Goal: Task Accomplishment & Management: Use online tool/utility

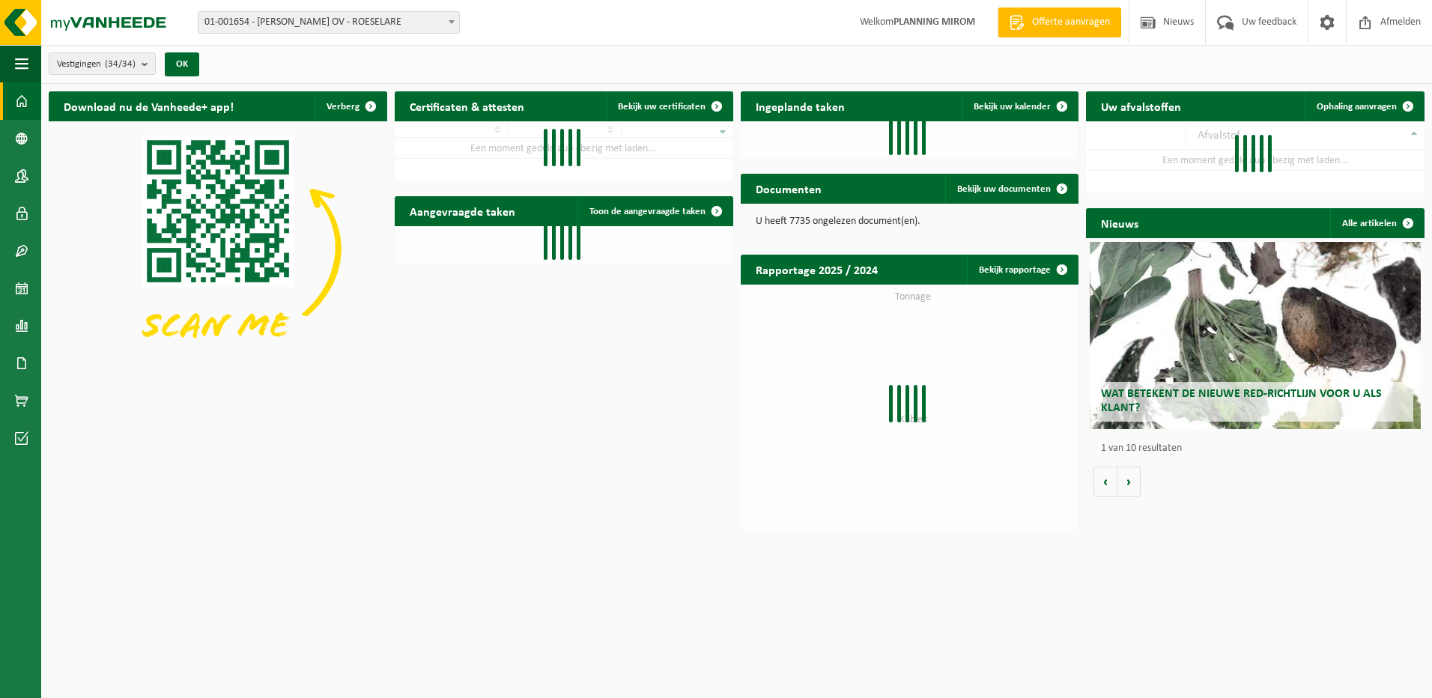
click at [1376, 88] on div "Uw afvalstoffen Ophaling aanvragen 10 25 50 100 resultaten weergeven Afvalstof …" at bounding box center [1255, 142] width 346 height 117
click at [1364, 97] on link "Ophaling aanvragen" at bounding box center [1363, 106] width 118 height 30
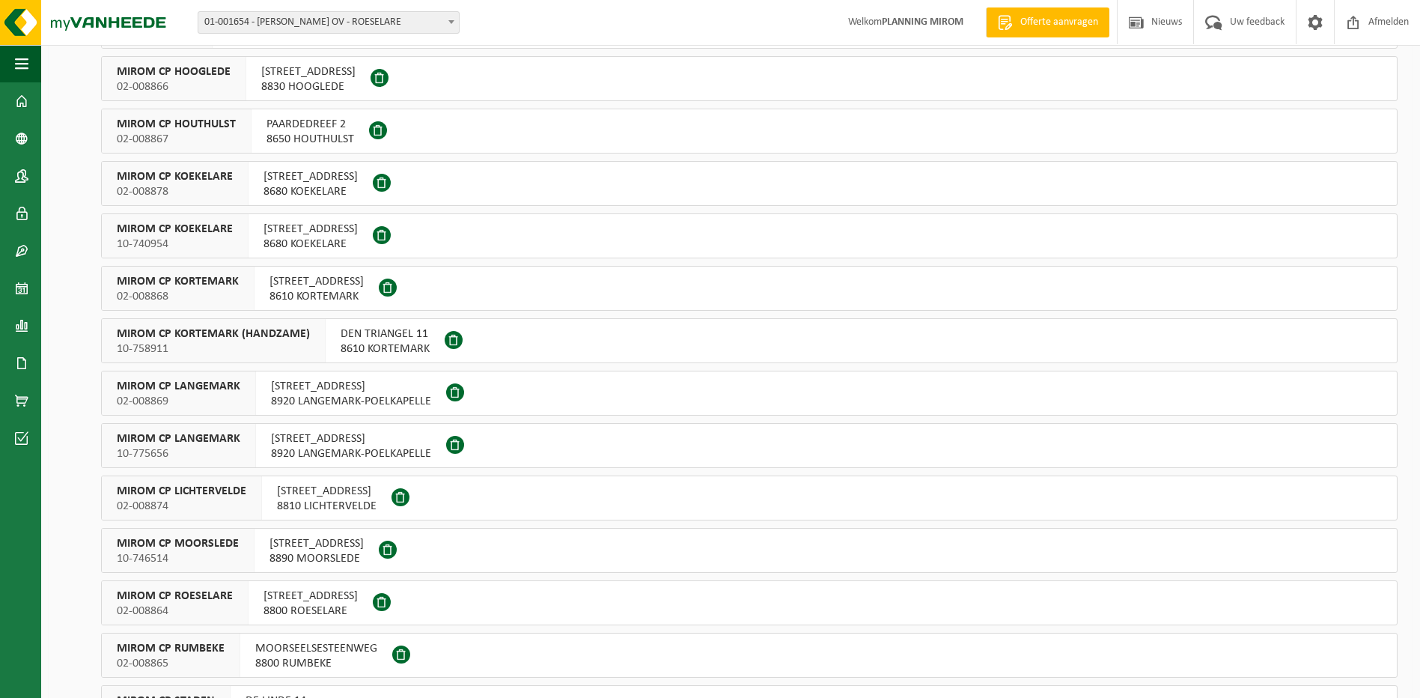
scroll to position [374, 0]
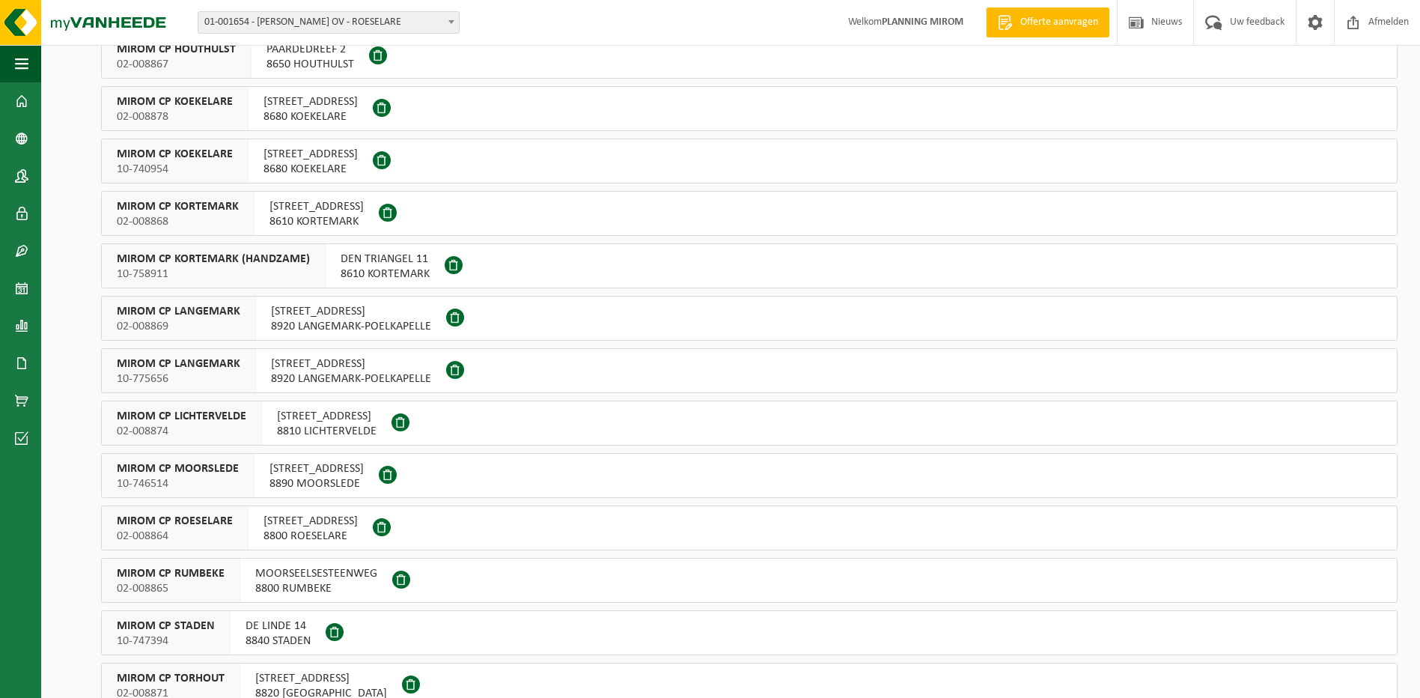
click at [309, 518] on span "OOSTNIEUWKERKSESTEENWEG 121" at bounding box center [311, 521] width 94 height 15
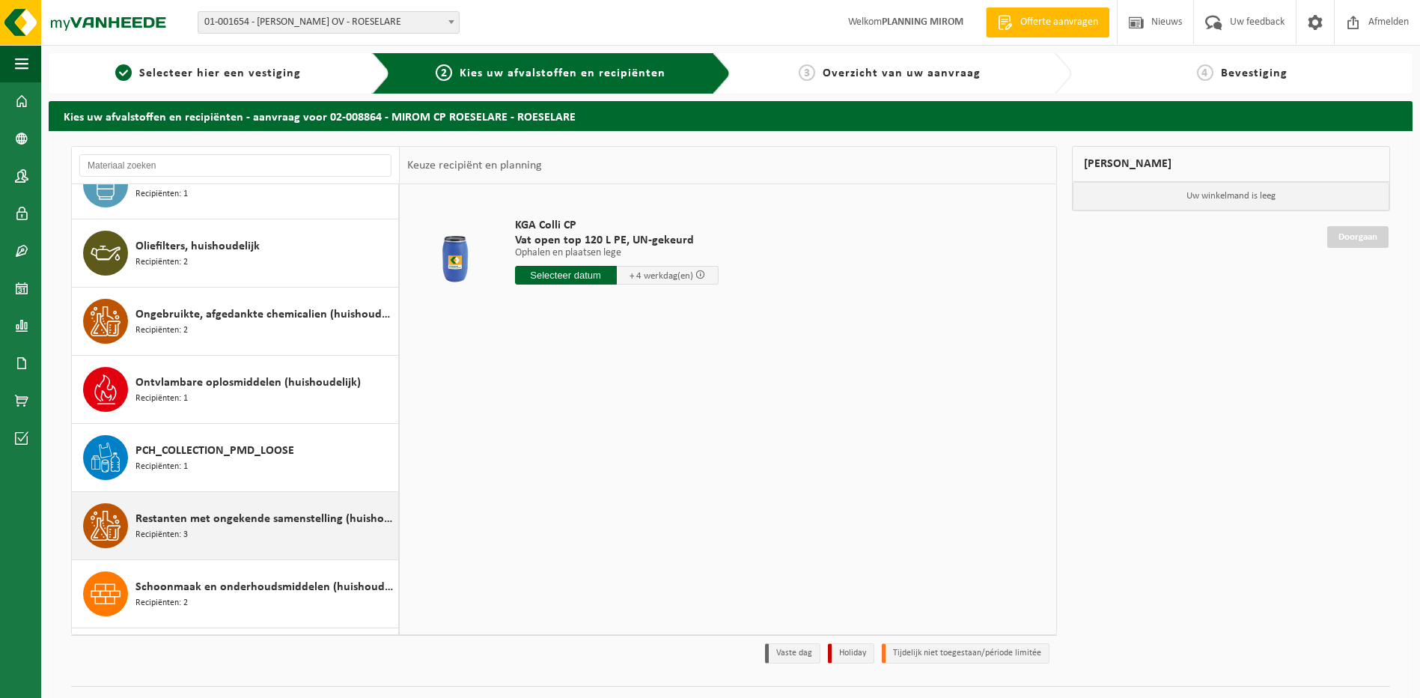
click at [258, 466] on div "PCH_COLLECTION_PMD_LOOSE Recipiënten: 1" at bounding box center [265, 457] width 259 height 45
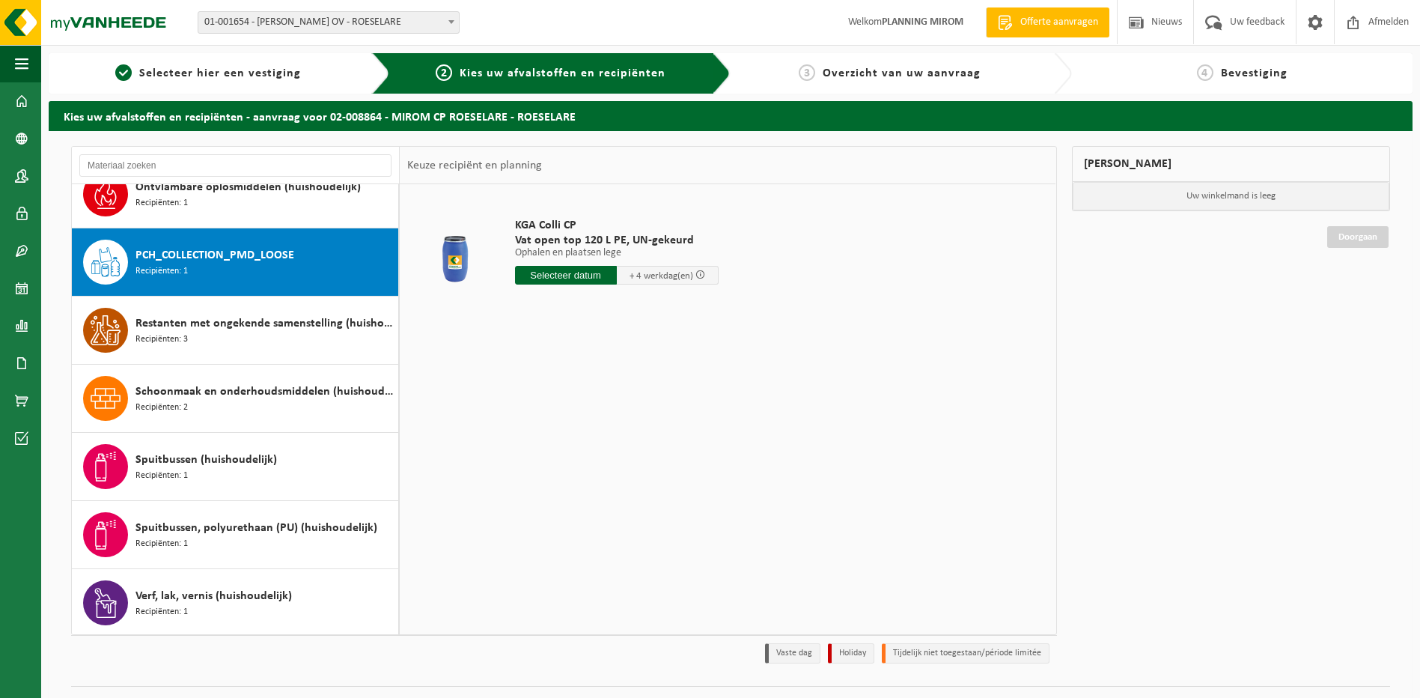
scroll to position [1363, 0]
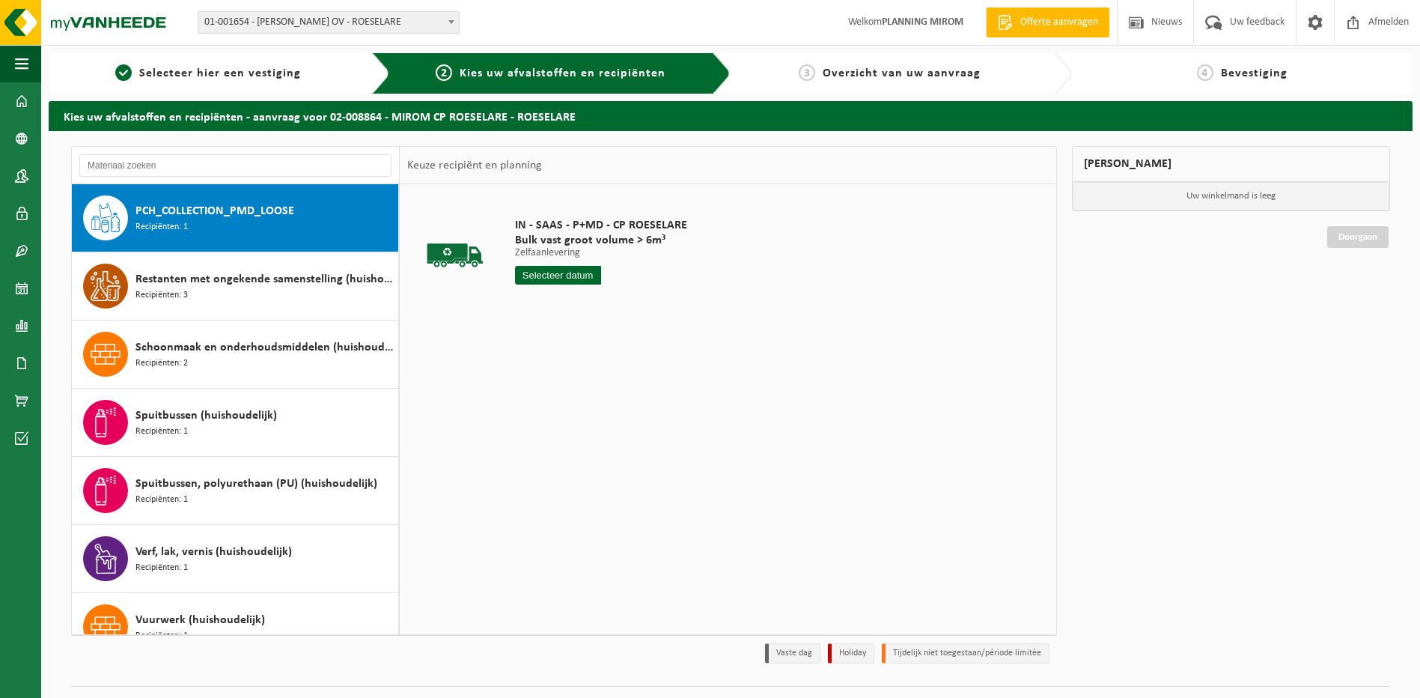
click at [579, 259] on div "IN - SAAS - P+MD - CP ROESELARE Bulk vast groot volume > 6m³ Zelfaanlevering Ze…" at bounding box center [601, 255] width 187 height 104
click at [576, 277] on input "text" at bounding box center [558, 275] width 86 height 19
click at [522, 455] on div "25" at bounding box center [529, 456] width 26 height 24
type input "Van 2025-08-25"
click at [575, 325] on button "In winkelmand" at bounding box center [558, 332] width 82 height 24
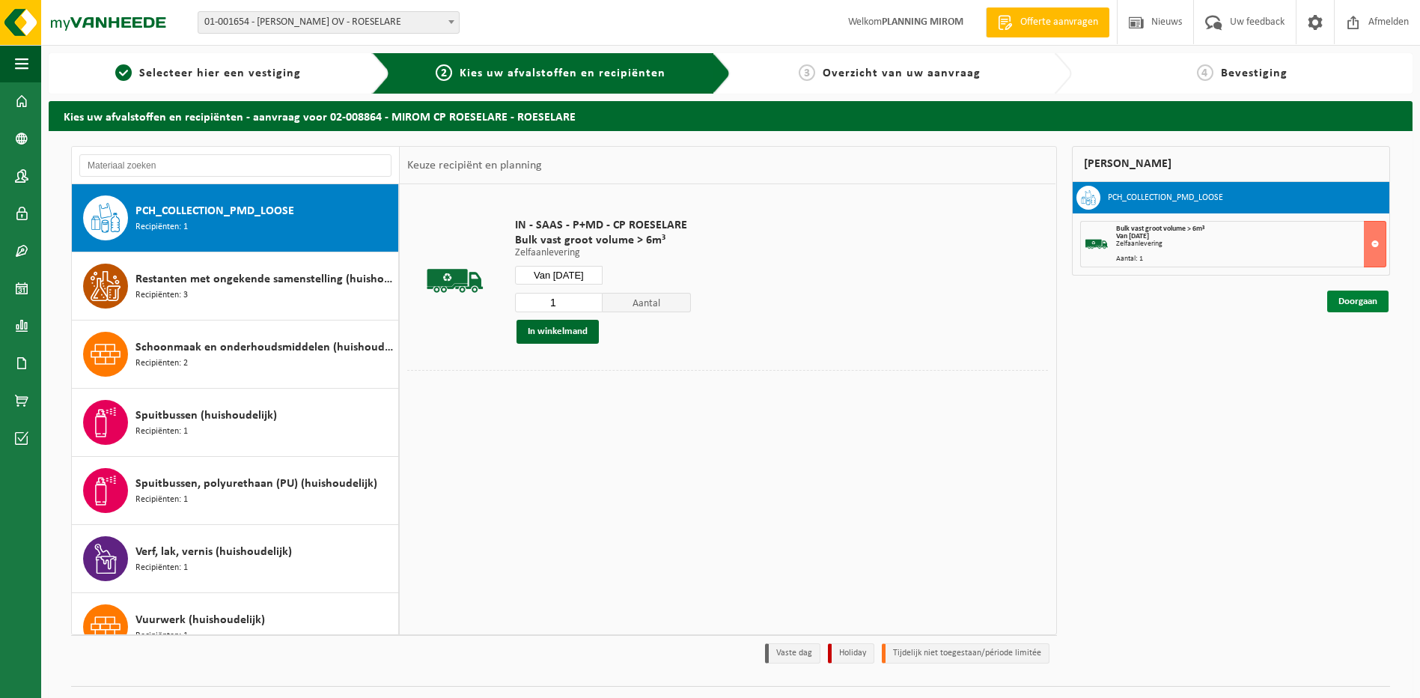
click at [1353, 308] on link "Doorgaan" at bounding box center [1357, 302] width 61 height 22
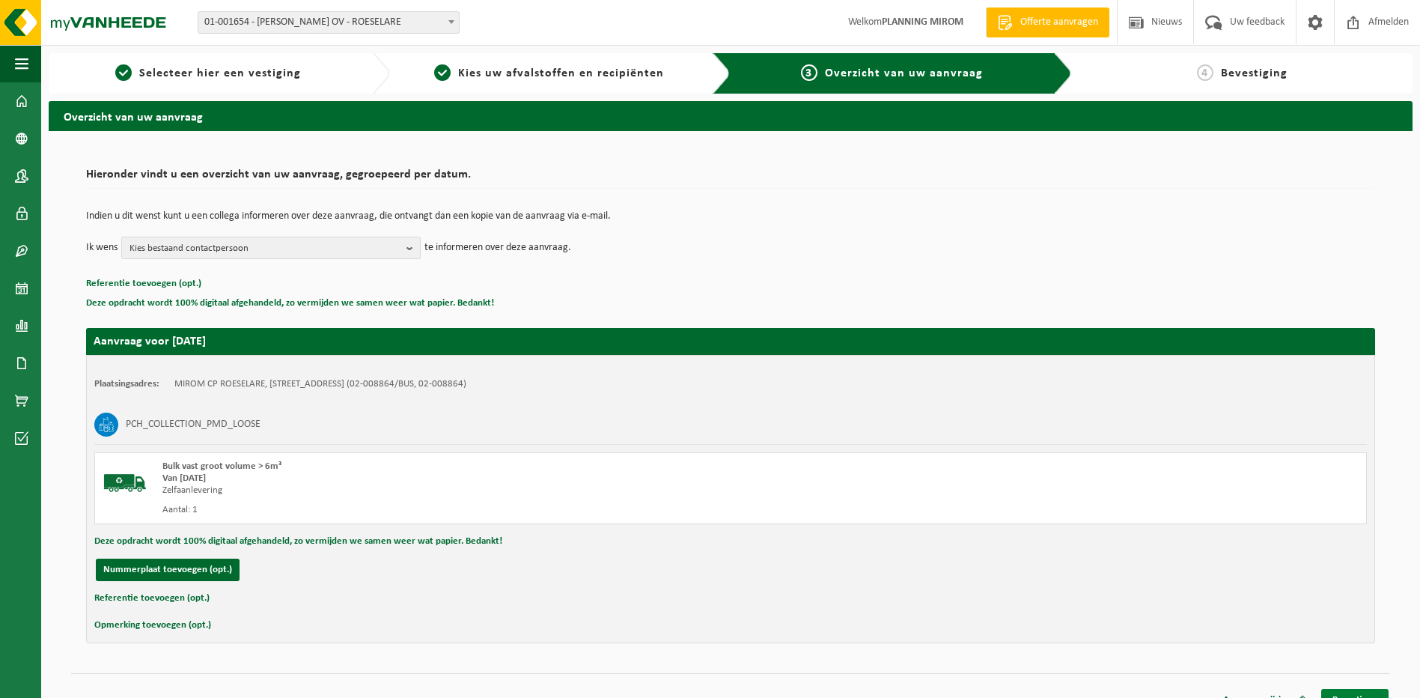
click at [1341, 694] on link "Bevestigen" at bounding box center [1354, 700] width 67 height 22
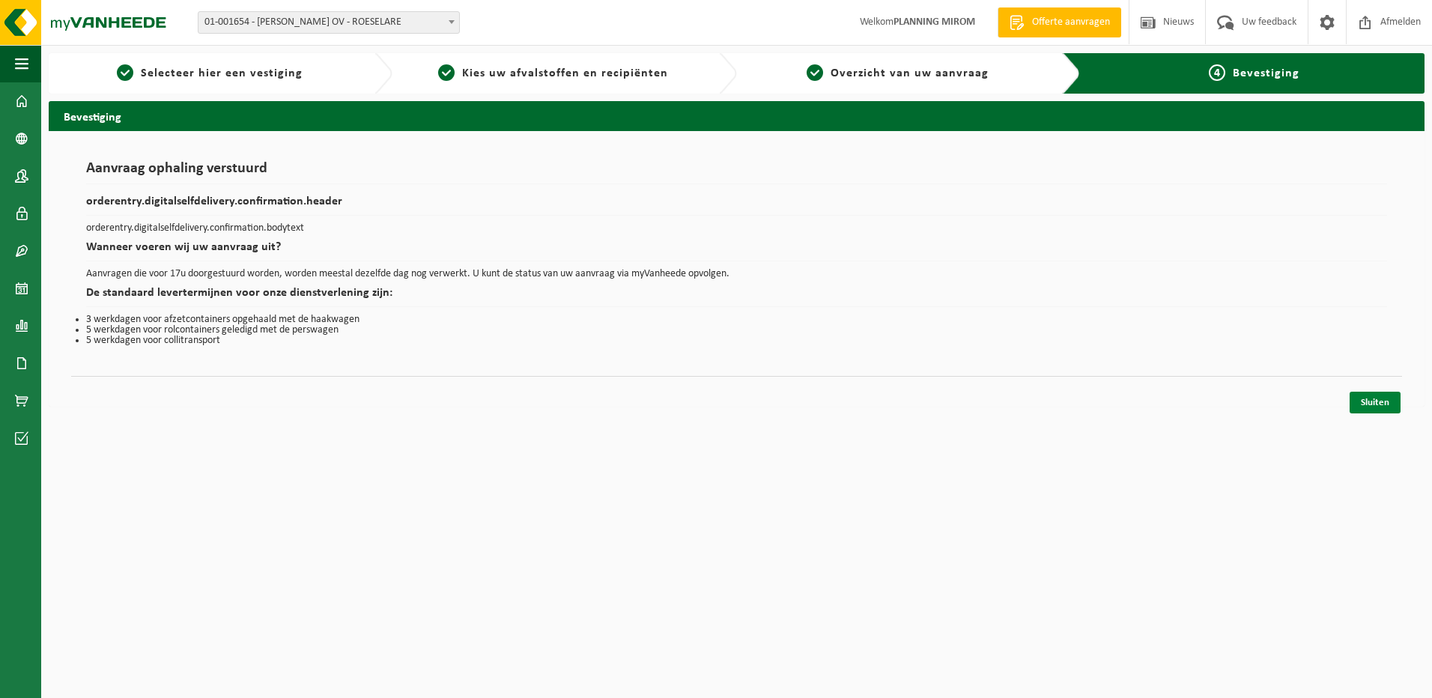
click at [1366, 395] on link "Sluiten" at bounding box center [1374, 403] width 51 height 22
